Goal: Find contact information: Find contact information

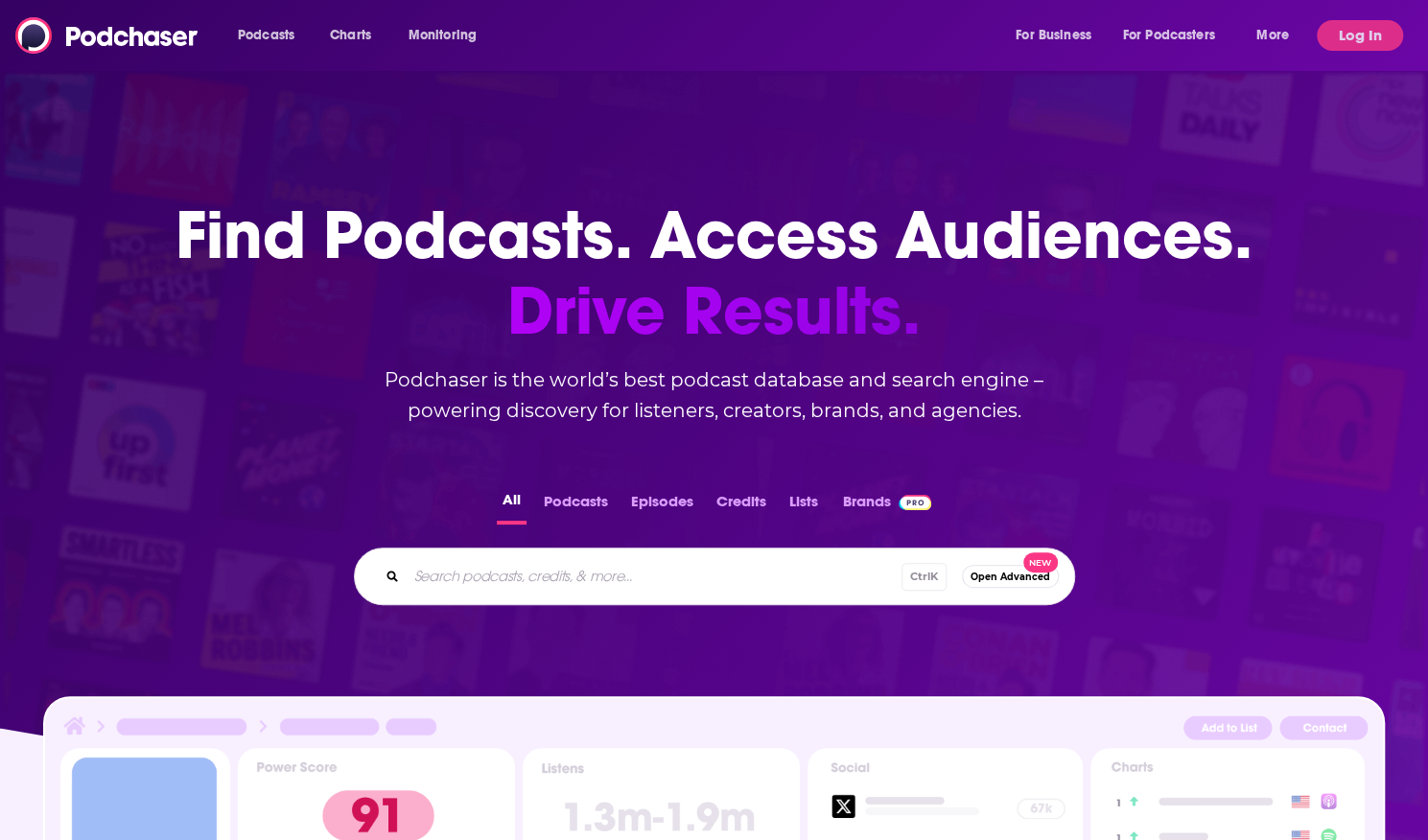
click at [615, 40] on div "Podcasts Charts Monitoring For Business For Podcasters More" at bounding box center [765, 35] width 1083 height 30
click at [574, 561] on div "Ctrl K Open Advanced New" at bounding box center [714, 576] width 721 height 57
click at [573, 567] on input "Search podcasts, credits, & more..." at bounding box center [684, 576] width 556 height 30
type input "forbes talk"
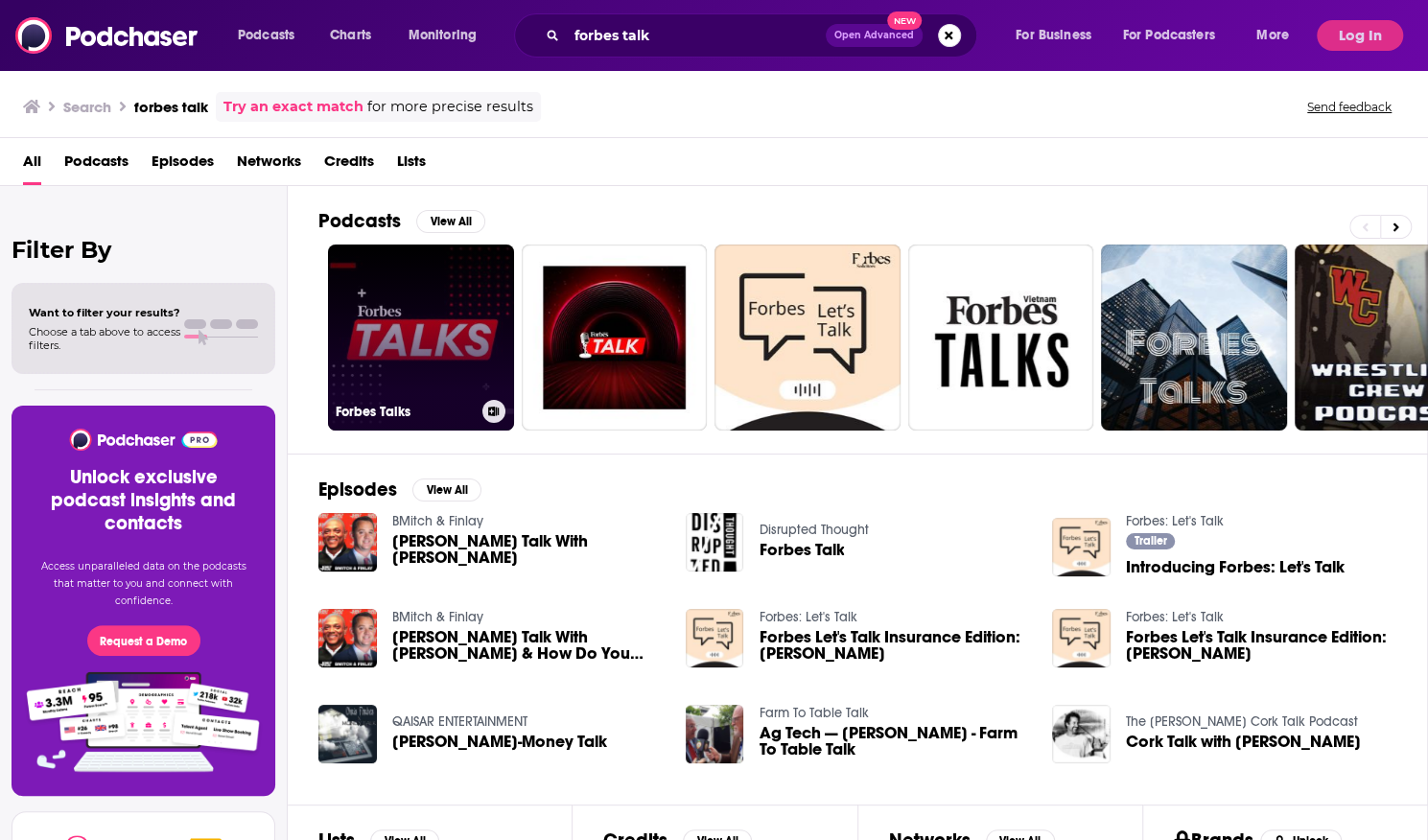
click at [396, 298] on link "Forbes Talks" at bounding box center [421, 337] width 186 height 186
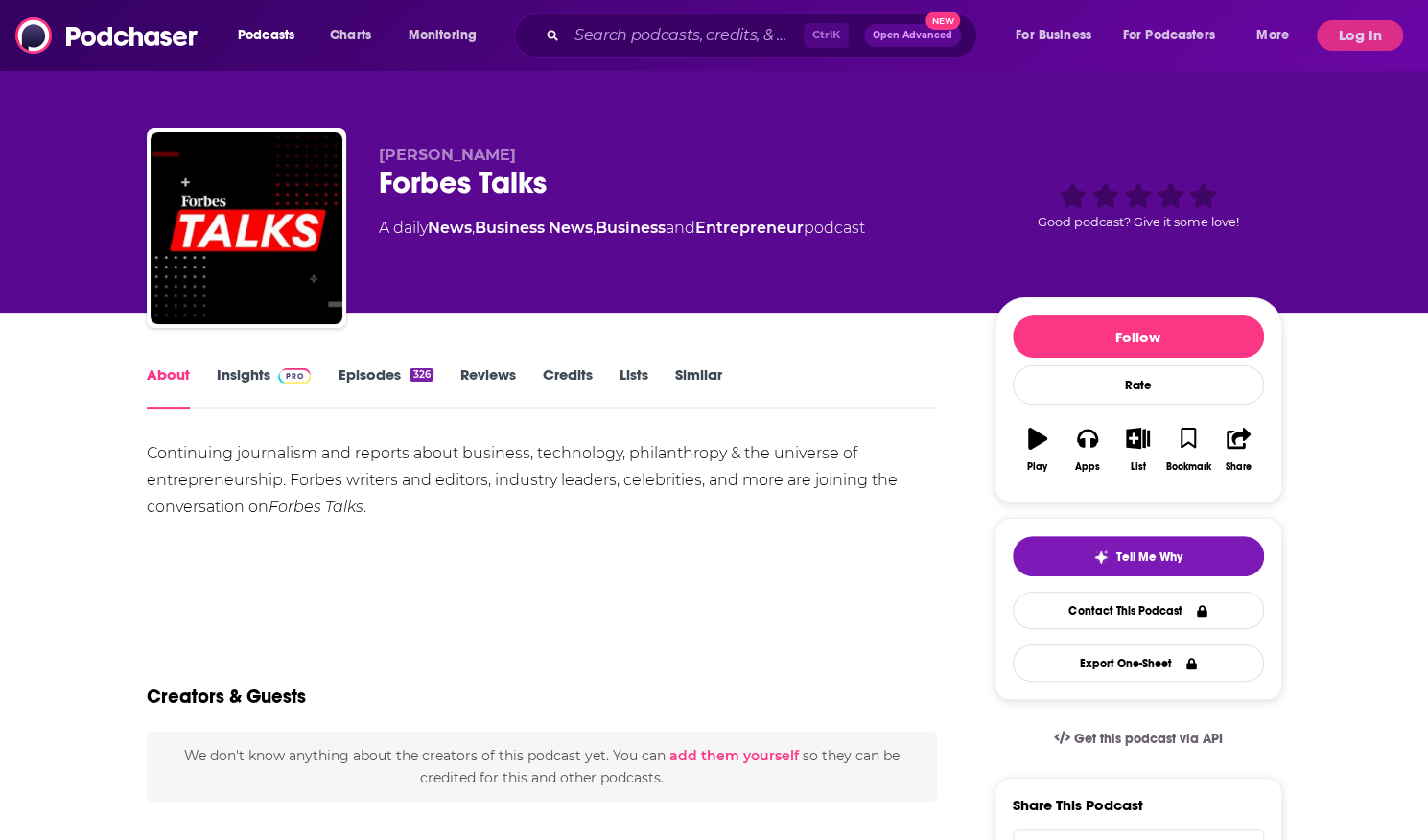
click at [257, 393] on link "Insights" at bounding box center [263, 387] width 95 height 44
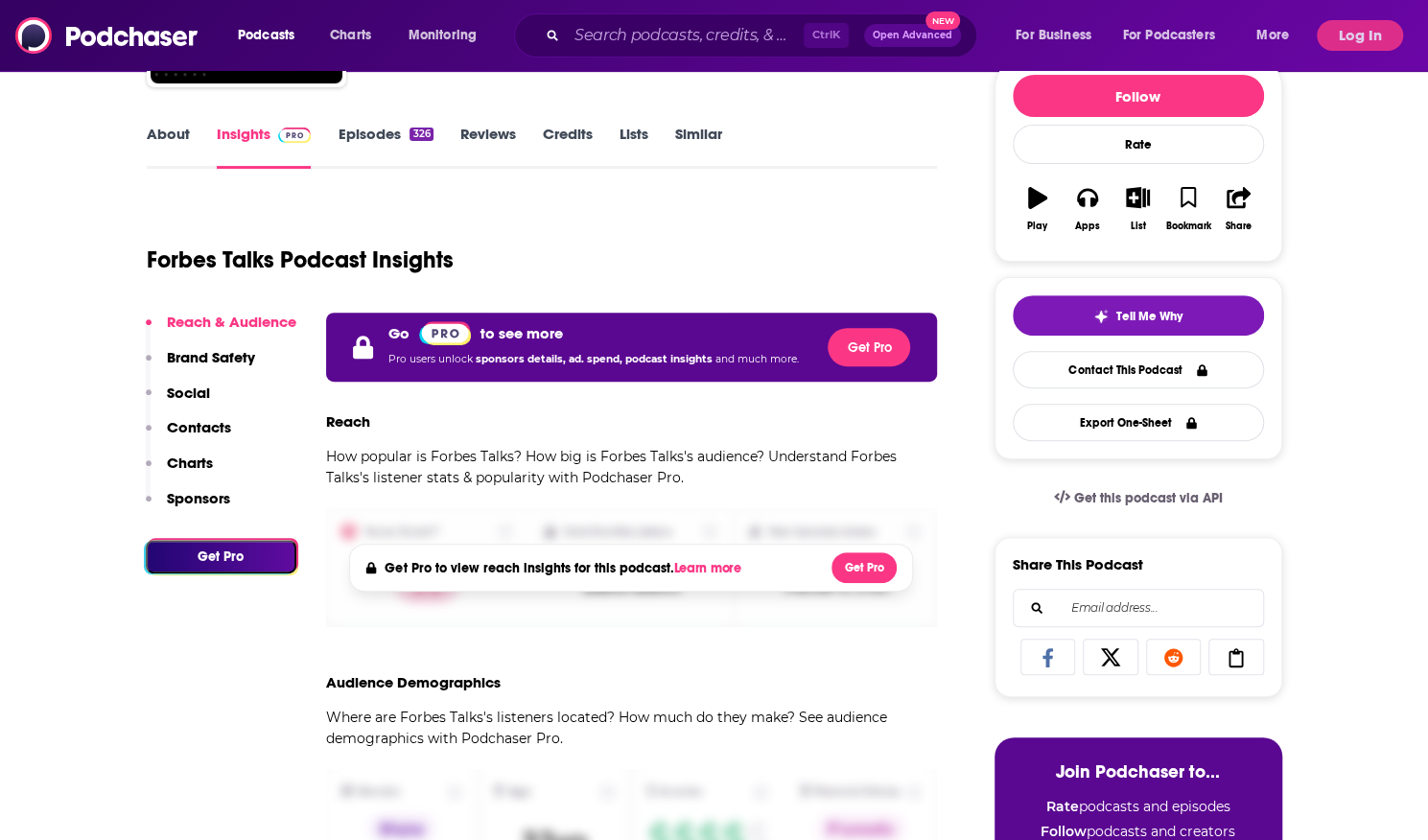
scroll to position [228, 0]
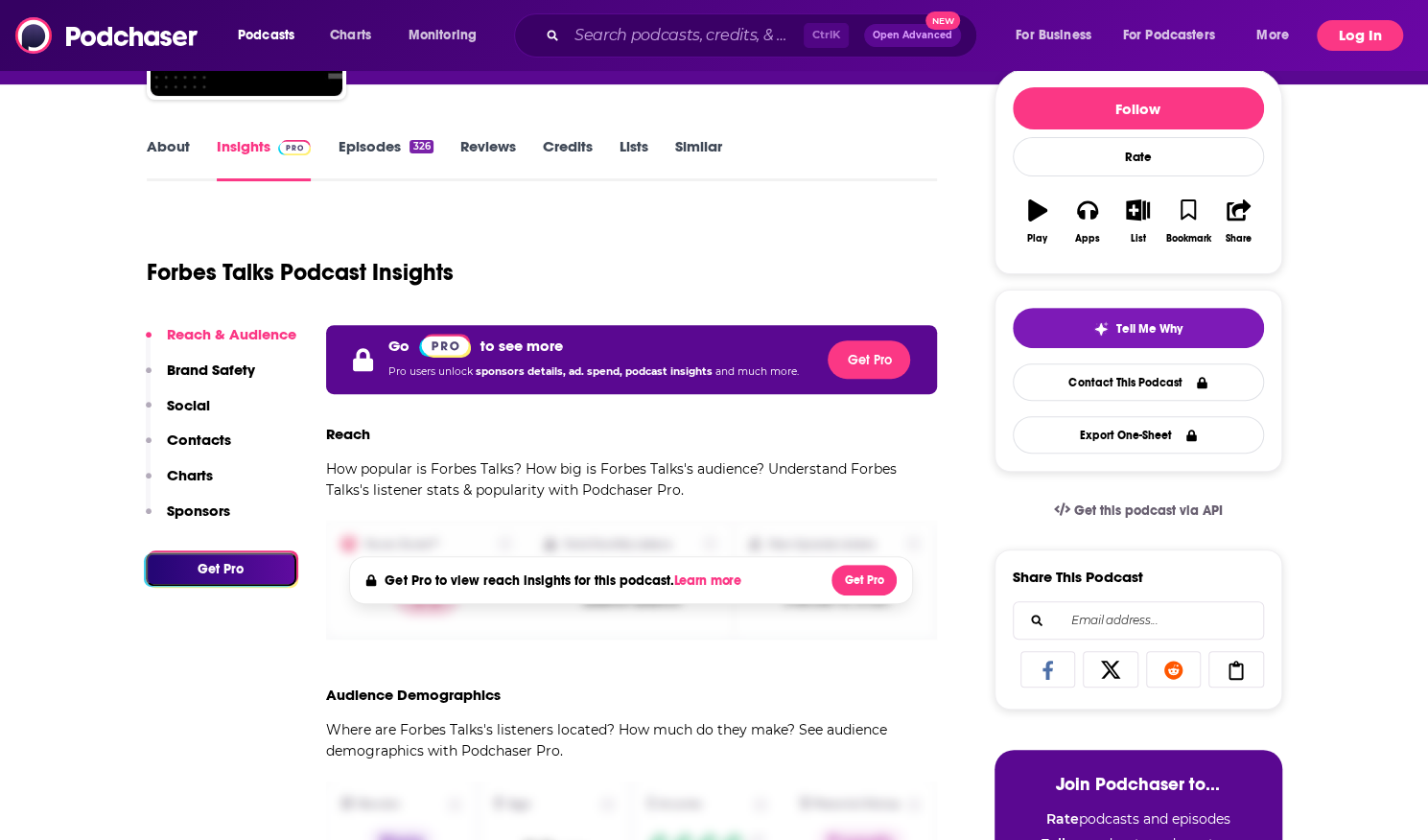
click at [1354, 38] on button "Log In" at bounding box center [1360, 35] width 87 height 30
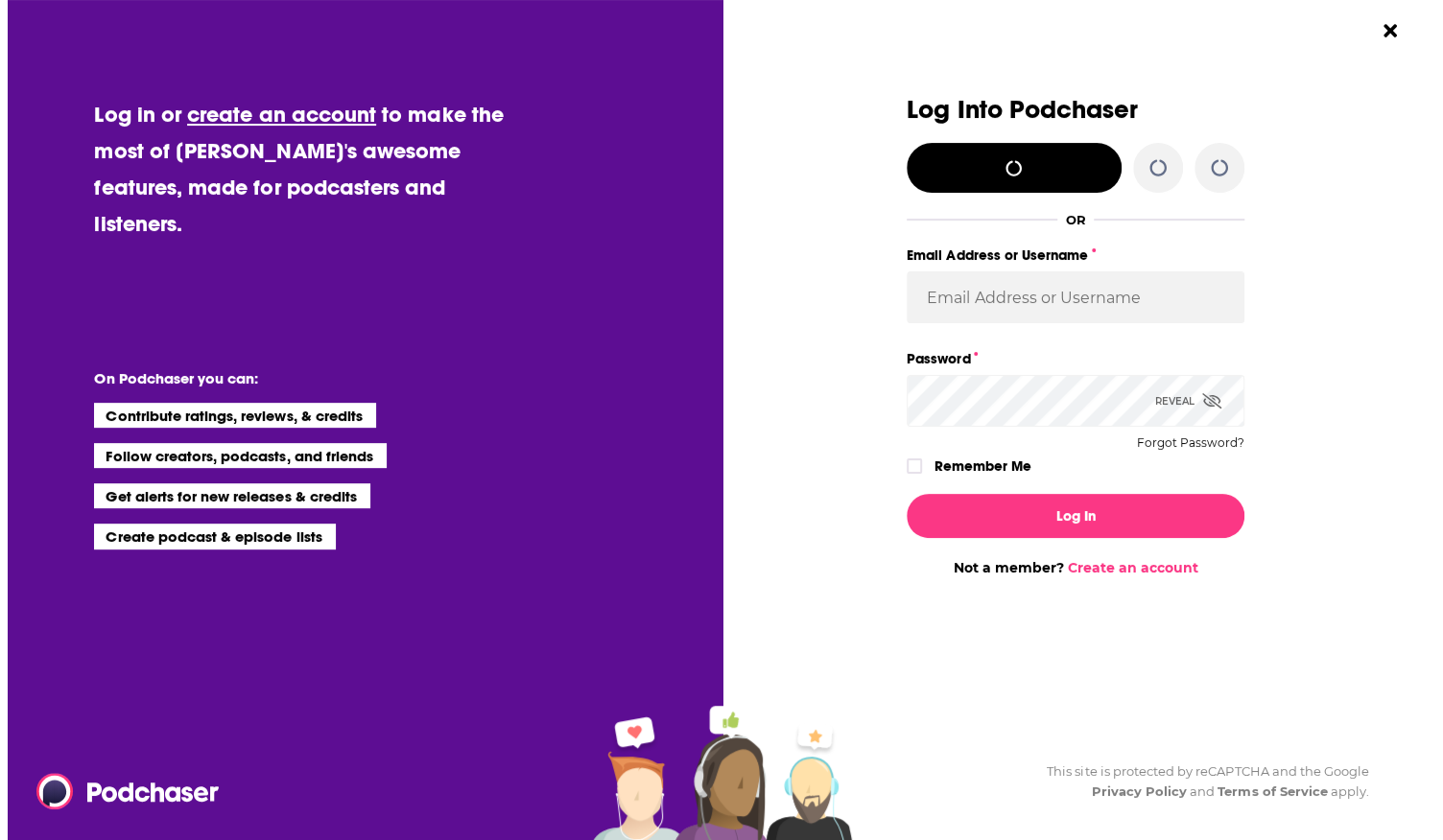
scroll to position [0, 0]
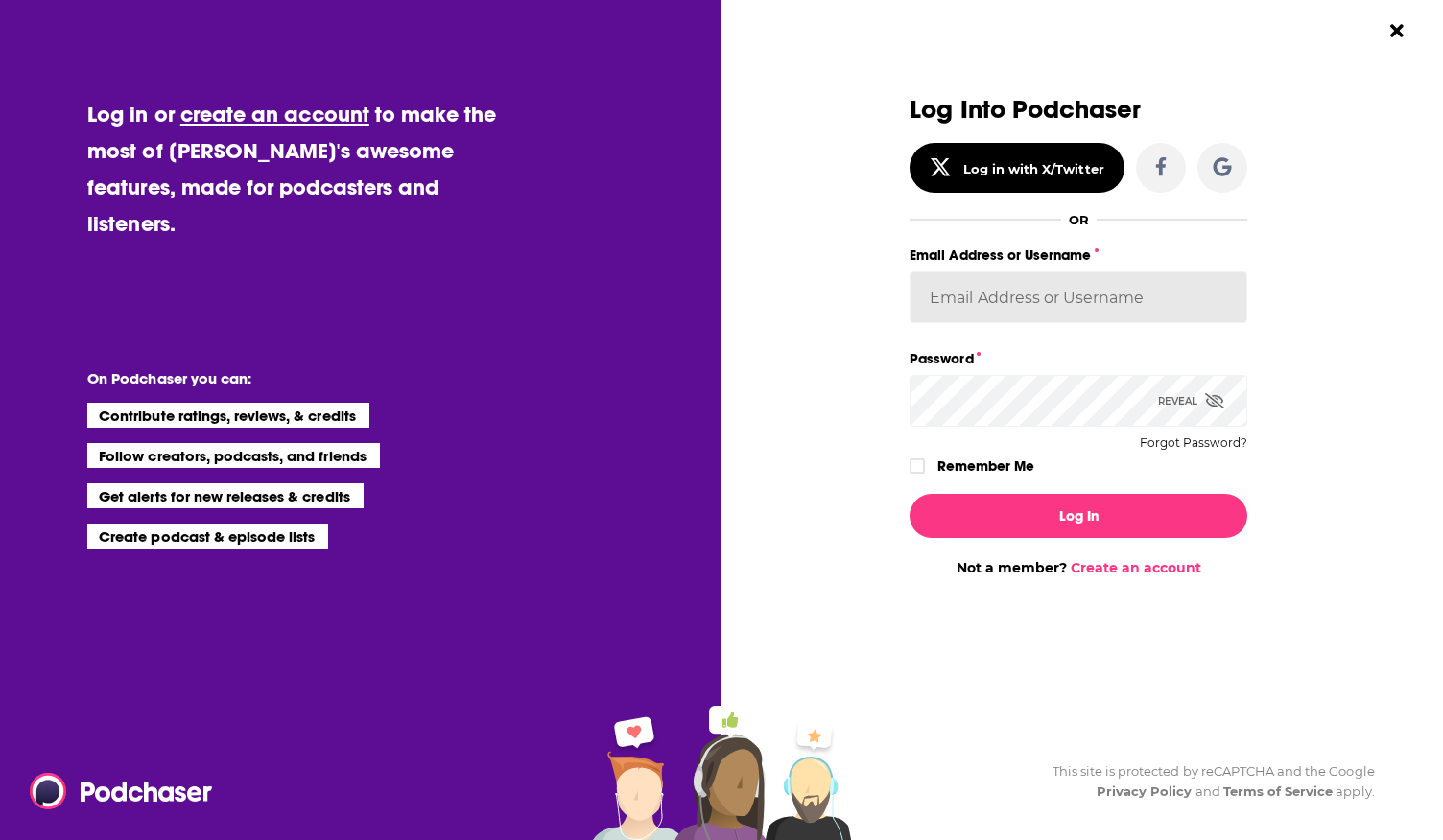
click at [956, 272] on input "Email Address or Username" at bounding box center [1078, 297] width 337 height 52
type input "[PERSON_NAME][EMAIL_ADDRESS][PERSON_NAME][DOMAIN_NAME]"
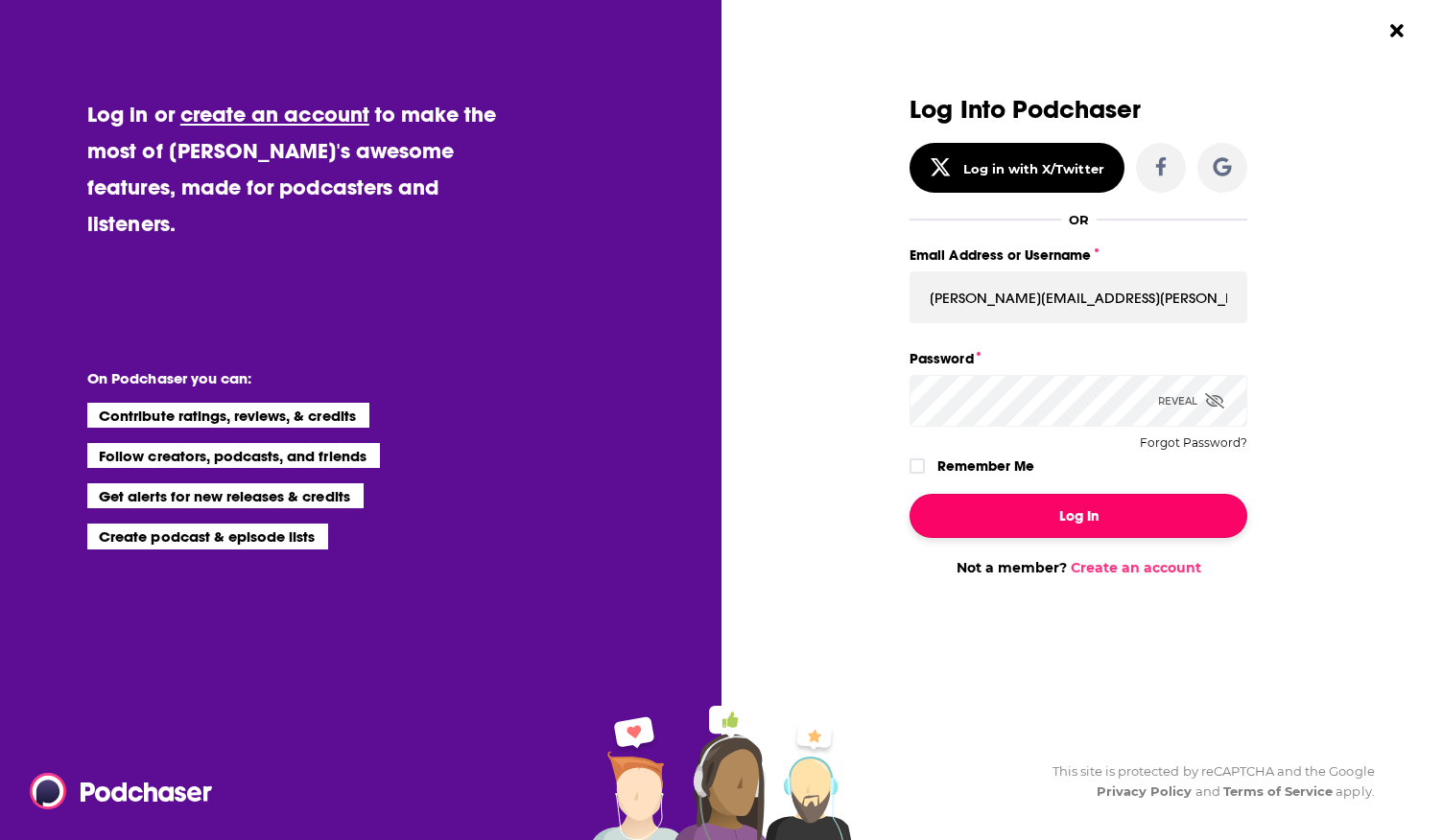
click at [1054, 523] on button "Log In" at bounding box center [1078, 515] width 337 height 44
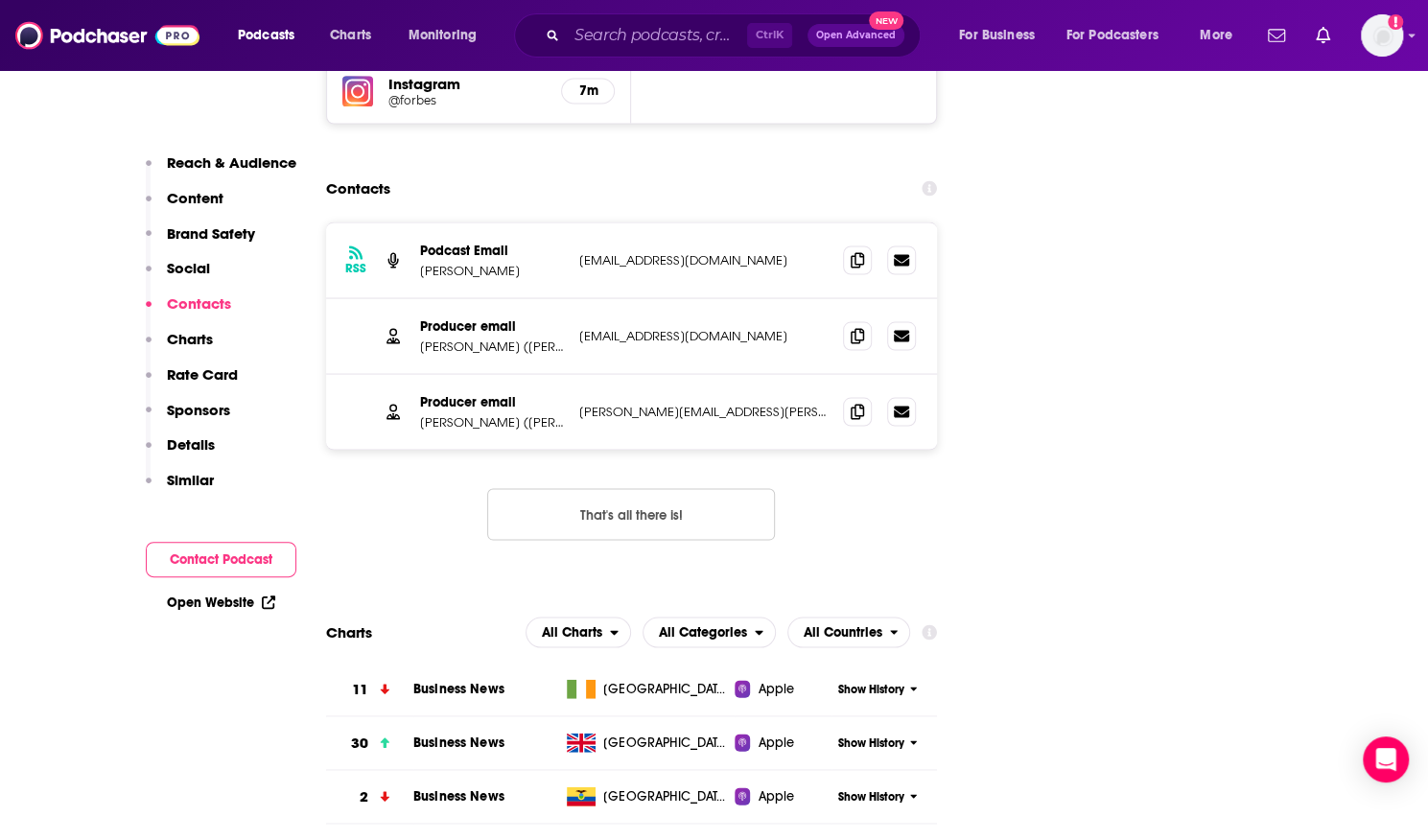
scroll to position [1992, 0]
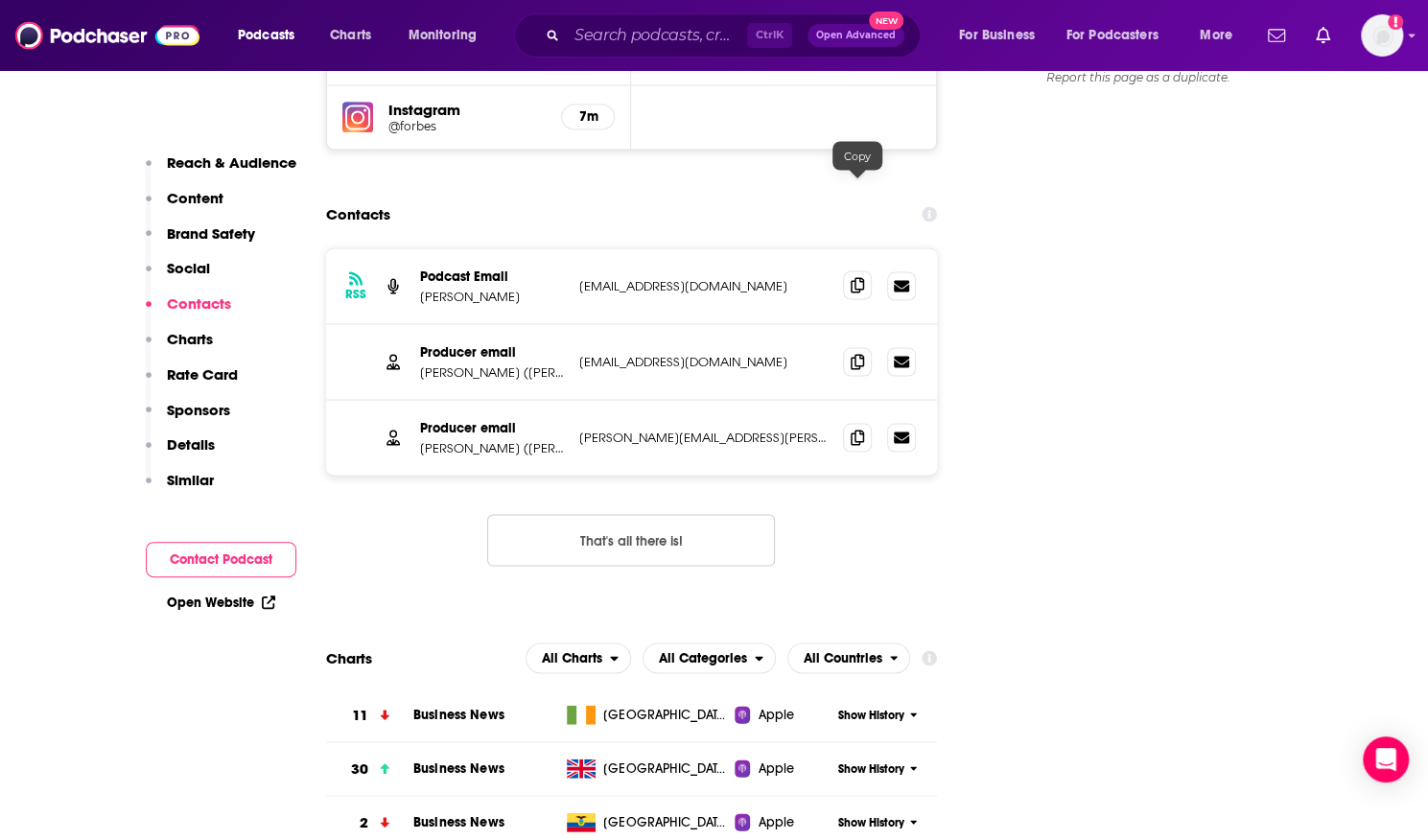
click at [869, 271] on span at bounding box center [858, 286] width 29 height 29
click at [898, 446] on div "RSS Podcast Email [PERSON_NAME] [EMAIL_ADDRESS][DOMAIN_NAME] [EMAIL_ADDRESS][DO…" at bounding box center [633, 422] width 612 height 349
click at [858, 353] on icon at bounding box center [858, 361] width 14 height 16
